Goal: Transaction & Acquisition: Purchase product/service

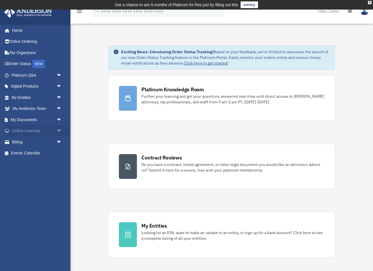
click at [60, 129] on span "arrow_drop_down" at bounding box center [61, 131] width 11 height 12
click at [56, 173] on span "arrow_drop_down" at bounding box center [61, 176] width 11 height 12
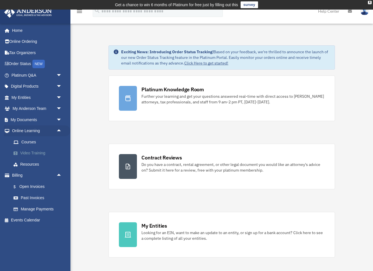
scroll to position [41, 0]
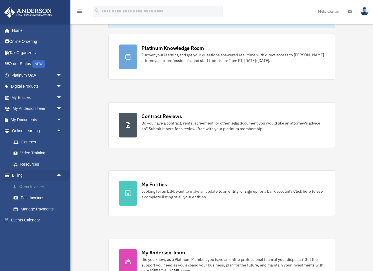
click at [36, 186] on link "$ Open Invoices" at bounding box center [39, 187] width 62 height 12
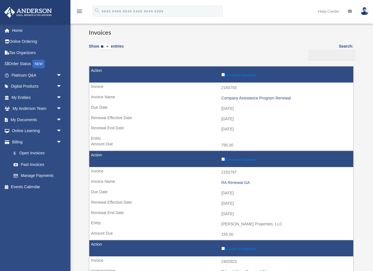
scroll to position [45, 0]
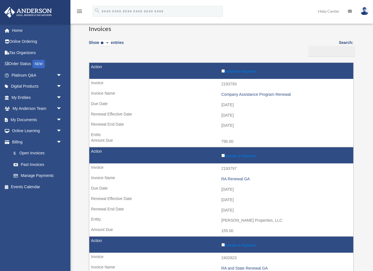
click at [223, 72] on td "Include in Payment" at bounding box center [221, 71] width 264 height 16
click at [224, 72] on label "Include in Payment" at bounding box center [285, 70] width 129 height 5
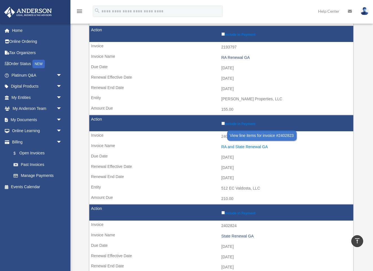
scroll to position [169, 0]
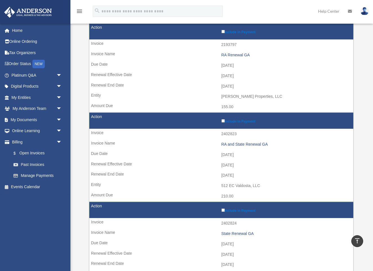
click at [223, 118] on label "Include in Payment" at bounding box center [285, 120] width 129 height 5
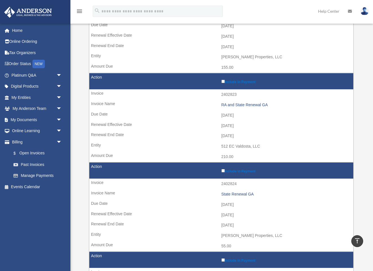
scroll to position [210, 0]
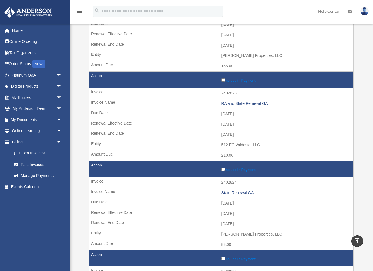
click at [225, 166] on label "Include in Payment" at bounding box center [285, 168] width 129 height 5
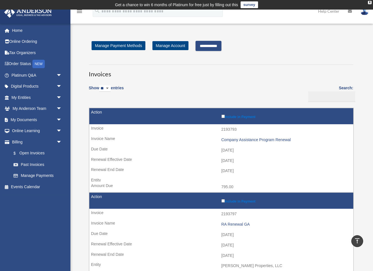
scroll to position [0, 0]
click at [216, 46] on input "**********" at bounding box center [208, 46] width 26 height 10
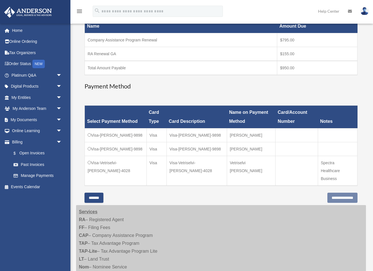
scroll to position [105, 0]
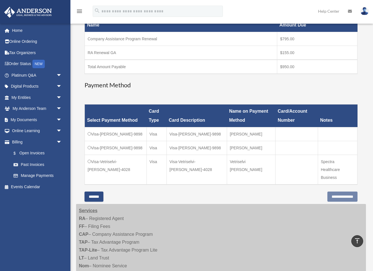
click at [89, 155] on td "Visa-Manivannan-Veerasamy-9898" at bounding box center [116, 148] width 62 height 14
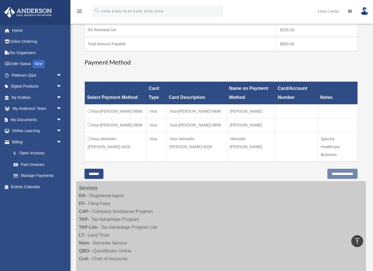
scroll to position [135, 0]
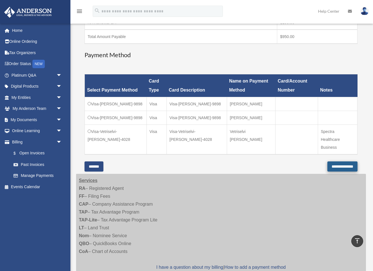
click at [349, 171] on input "**********" at bounding box center [342, 166] width 30 height 10
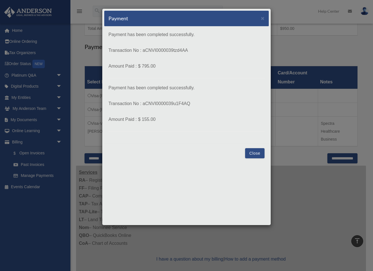
scroll to position [146, 0]
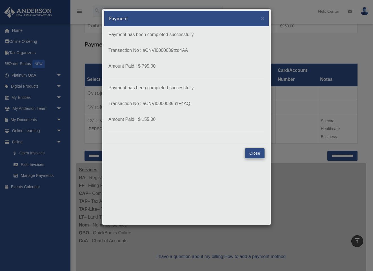
click at [255, 153] on button "Close" at bounding box center [254, 153] width 19 height 10
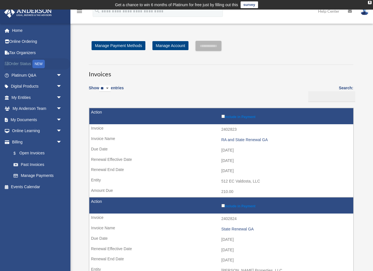
click at [24, 64] on link "Order Status NEW" at bounding box center [37, 64] width 66 height 12
